Goal: Information Seeking & Learning: Understand process/instructions

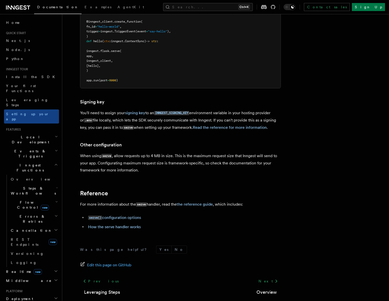
scroll to position [296, 0]
click at [244, 107] on article "Inngest tour Setting up your Inngest app With Inngest, you define functions or …" at bounding box center [212, 26] width 284 height 601
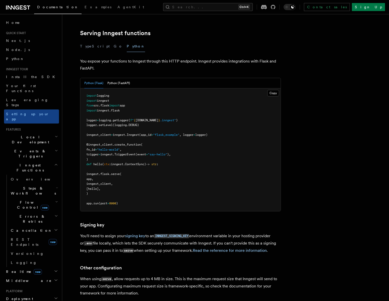
click at [332, 186] on article "Inngest tour Setting up your Inngest app With Inngest, you define functions or …" at bounding box center [212, 149] width 284 height 601
click at [187, 78] on div "Python (Flask) Python (FastAPI)" at bounding box center [180, 83] width 200 height 10
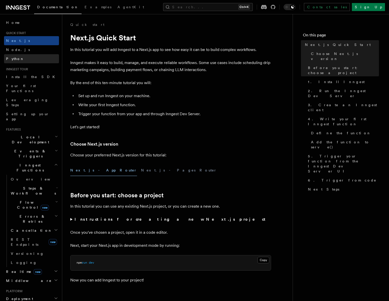
click at [16, 57] on span "Python" at bounding box center [15, 59] width 18 height 4
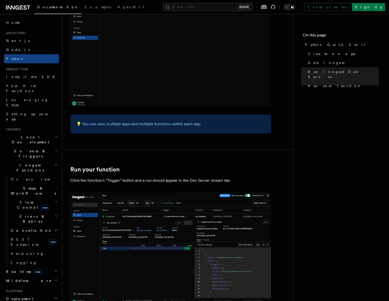
scroll to position [967, 0]
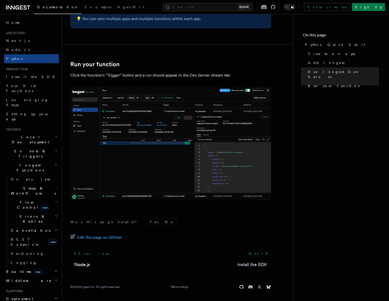
click at [254, 264] on link "Install the SDK" at bounding box center [252, 264] width 30 height 7
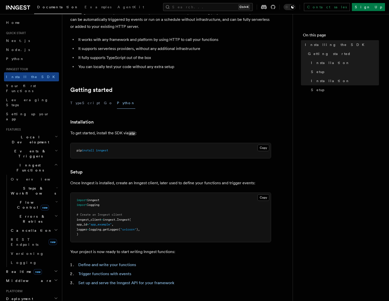
scroll to position [82, 0]
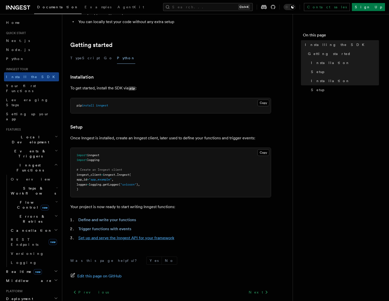
click at [157, 236] on link "Set up and serve the Inngest API for your framework" at bounding box center [126, 237] width 96 height 5
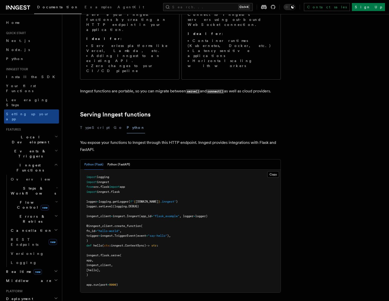
scroll to position [164, 0]
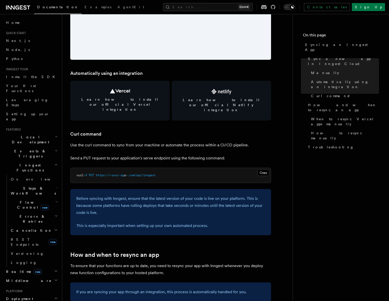
scroll to position [657, 0]
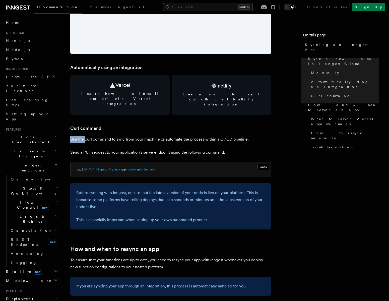
drag, startPoint x: 85, startPoint y: 130, endPoint x: 210, endPoint y: 125, distance: 125.8
click at [210, 125] on article "Platform Deployment Syncing an Inngest App After deploying your code to a hosti…" at bounding box center [177, 192] width 214 height 1654
drag, startPoint x: 77, startPoint y: 158, endPoint x: 175, endPoint y: 160, distance: 98.1
click at [175, 162] on pre "curl -X PUT https:// < your-ap p > .com/api/inngest" at bounding box center [170, 169] width 200 height 15
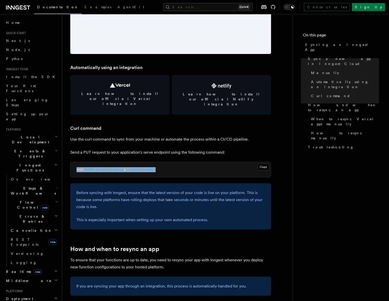
drag, startPoint x: 176, startPoint y: 159, endPoint x: 67, endPoint y: 161, distance: 108.4
click at [67, 161] on div "Platform Deployment Syncing an Inngest App After deploying your code to a hosti…" at bounding box center [185, 181] width 246 height 1676
copy span "curl -X PUT https:// < your-ap p > .com/api/inngest"
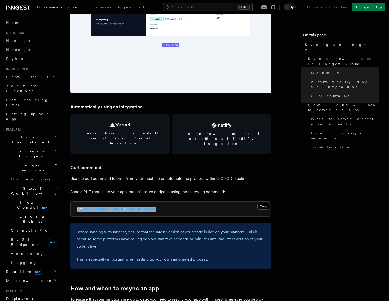
scroll to position [616, 0]
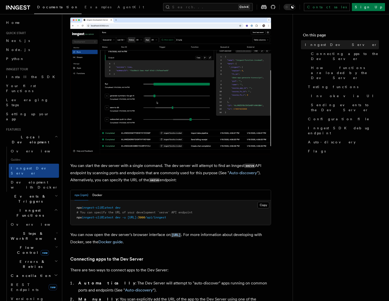
scroll to position [123, 0]
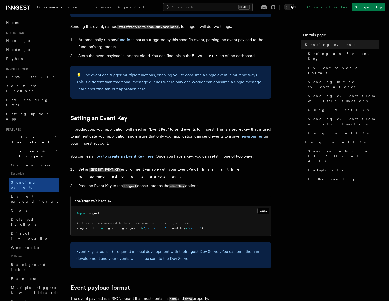
scroll to position [287, 0]
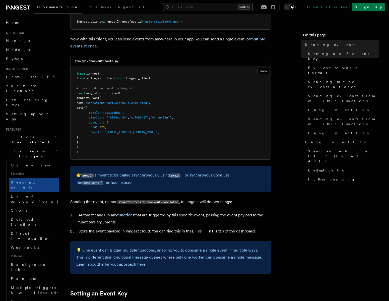
scroll to position [41, 0]
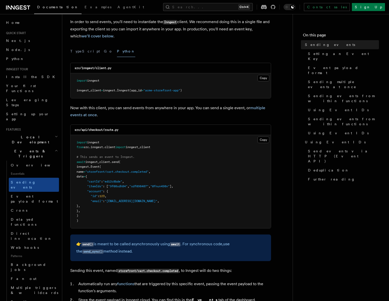
click at [195, 141] on pre "import inngest from src . inngest . client import inngest_client # This sends a…" at bounding box center [170, 181] width 200 height 93
click at [311, 176] on nav "On this page Sending events Setting an Event Key Event payload format Sending m…" at bounding box center [340, 157] width 96 height 287
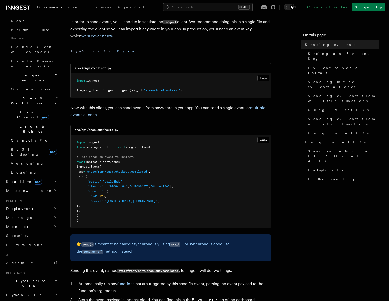
scroll to position [347, 0]
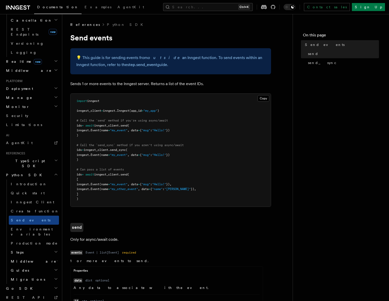
scroll to position [41, 0]
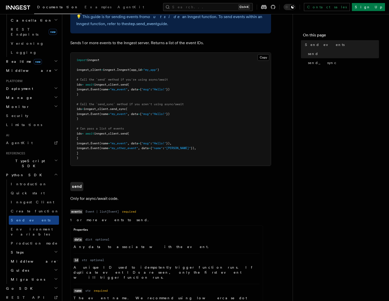
click at [276, 183] on article "References Python SDK Send events 💡️ This guide is for sending events from outs…" at bounding box center [177, 257] width 214 height 553
